Goal: Information Seeking & Learning: Learn about a topic

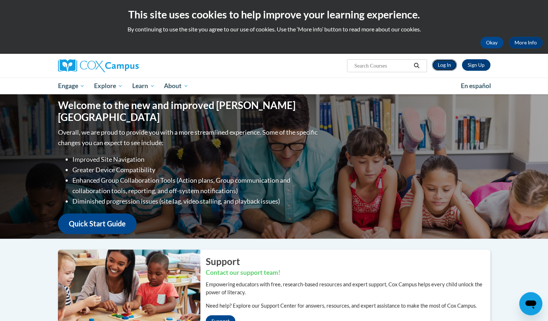
click at [442, 65] on link "Log In" at bounding box center [444, 65] width 25 height 12
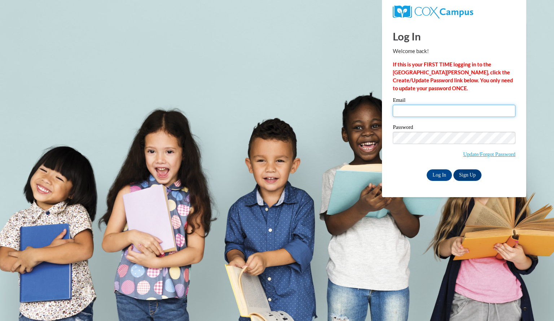
click at [445, 114] on input "Email" at bounding box center [454, 111] width 123 height 12
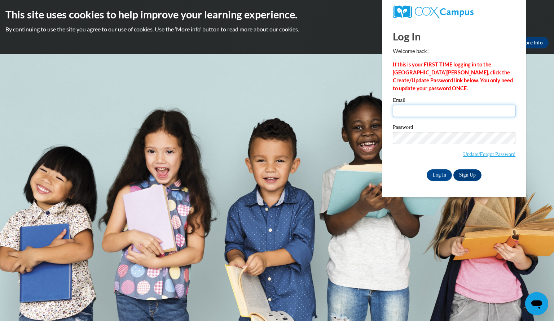
type input "toppjamie@aasd.k12.wi.us"
click at [446, 173] on input "Log In" at bounding box center [439, 175] width 25 height 12
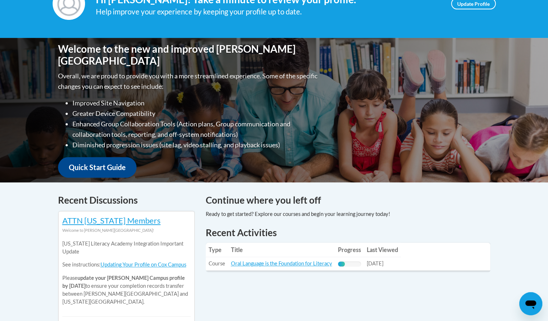
scroll to position [124, 0]
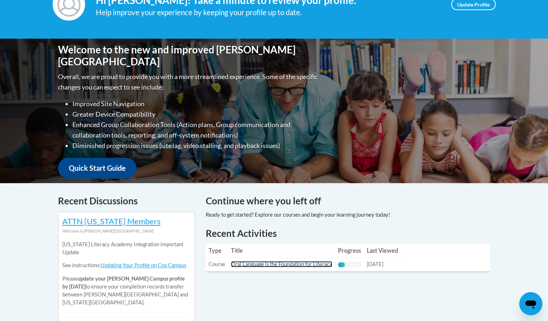
click at [316, 263] on link "Oral Language is the Foundation for Literacy" at bounding box center [281, 264] width 101 height 6
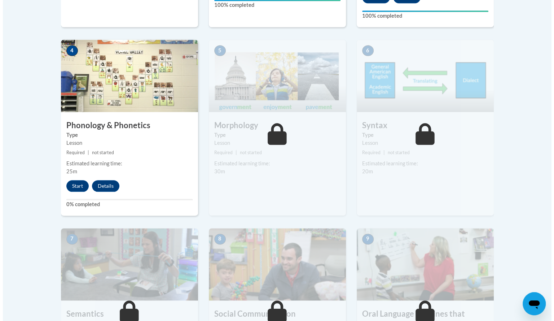
scroll to position [415, 0]
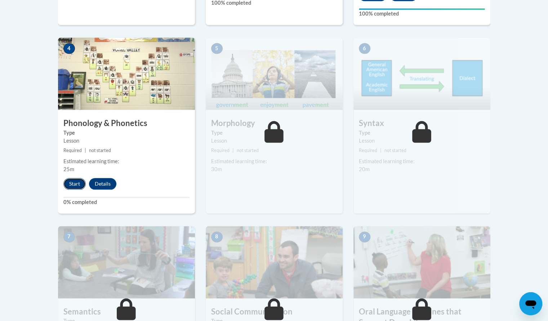
click at [73, 184] on button "Start" at bounding box center [74, 184] width 22 height 12
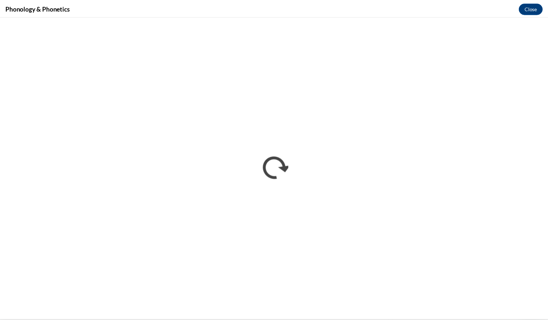
scroll to position [0, 0]
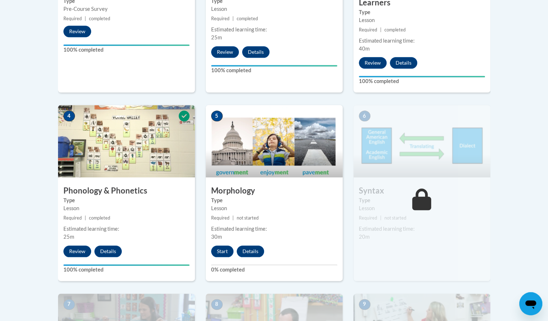
scroll to position [350, 0]
